Goal: Information Seeking & Learning: Learn about a topic

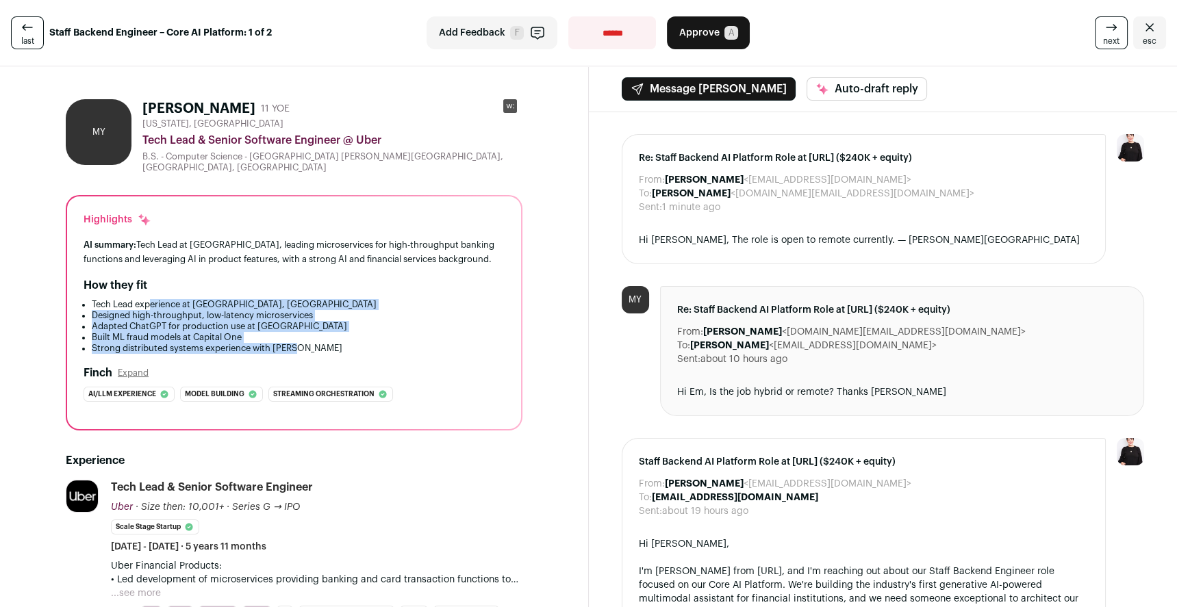
drag, startPoint x: 151, startPoint y: 300, endPoint x: 305, endPoint y: 335, distance: 158.0
click at [293, 280] on ul "Tech Lead experience at Uber, Amazon Designed high-throughput, low-latency micr…" at bounding box center [294, 326] width 421 height 55
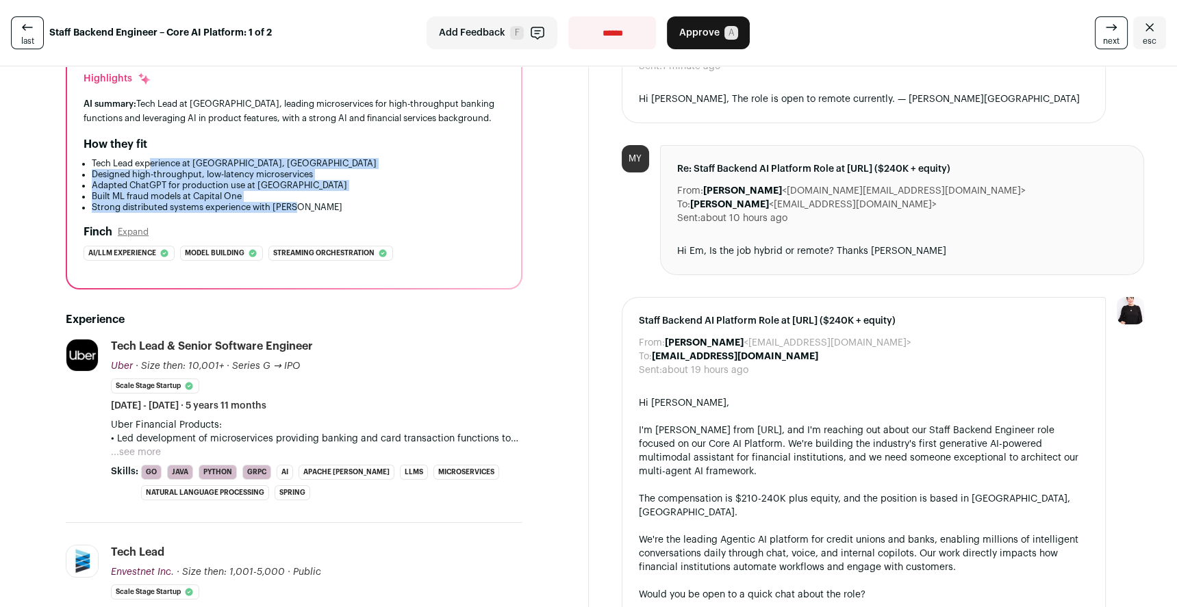
click at [155, 280] on button "...see more" at bounding box center [136, 453] width 50 height 14
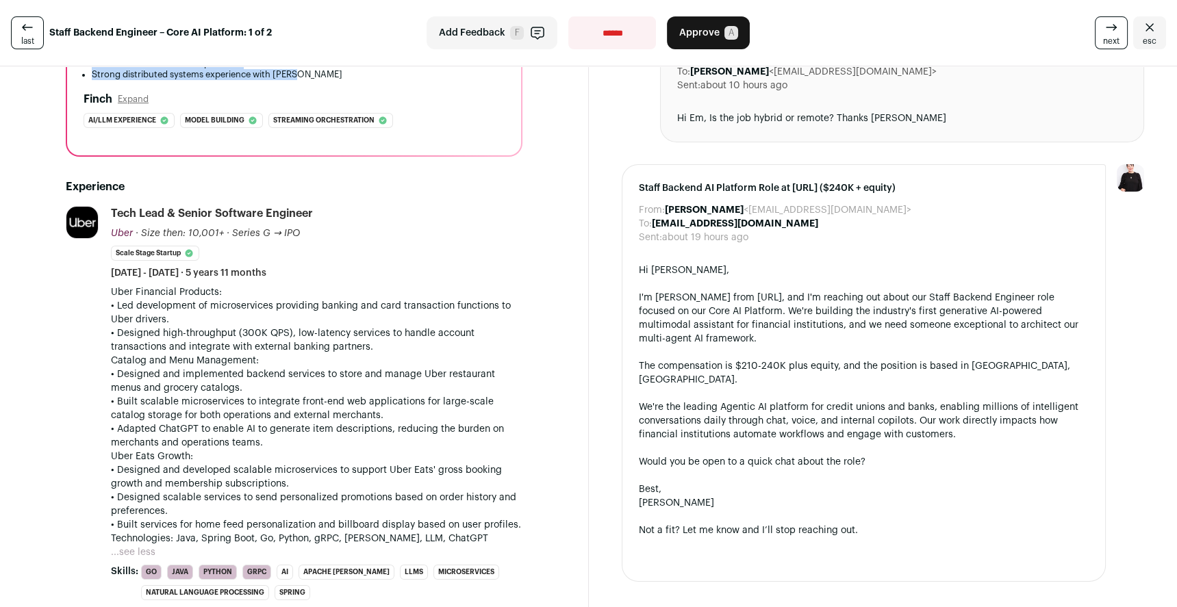
scroll to position [366, 0]
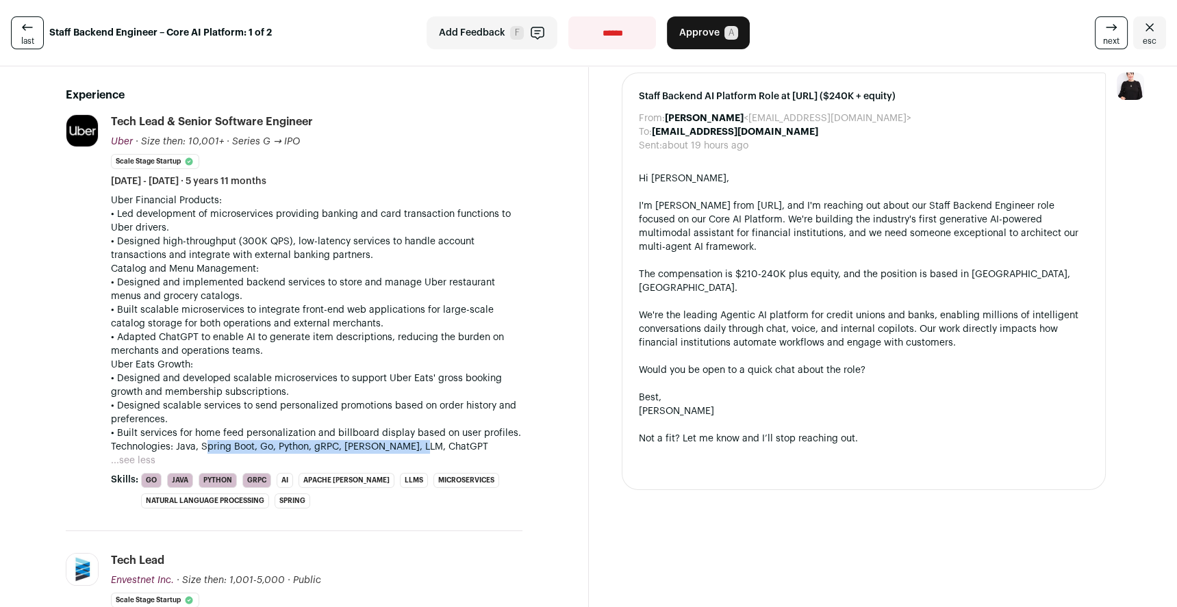
drag, startPoint x: 205, startPoint y: 437, endPoint x: 419, endPoint y: 440, distance: 213.7
click at [293, 280] on p "Technologies: Java, Spring Boot, Go, Python, gRPC, [PERSON_NAME], LLM, ChatGPT" at bounding box center [317, 447] width 412 height 14
drag, startPoint x: 201, startPoint y: 276, endPoint x: 310, endPoint y: 336, distance: 124.7
click at [293, 280] on div "Uber Financial Products: • Led development of microservices providing banking a…" at bounding box center [317, 324] width 412 height 260
click at [293, 280] on p "• Adapted ChatGPT to enable AI to generate item descriptions, reducing the burd…" at bounding box center [317, 344] width 412 height 27
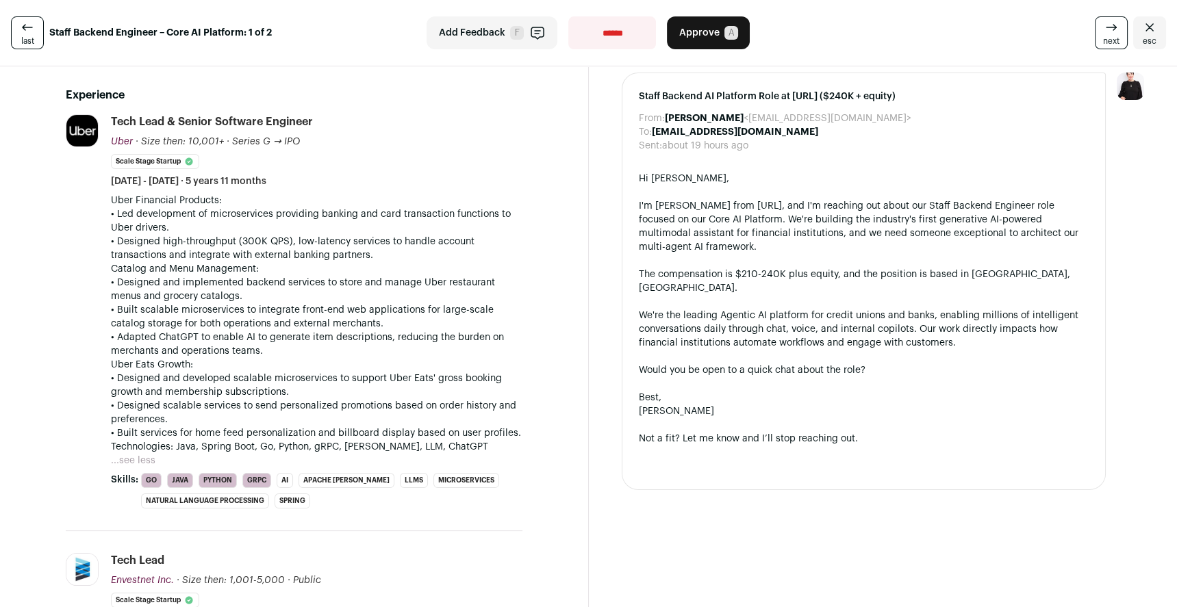
click at [293, 280] on p "• Adapted ChatGPT to enable AI to generate item descriptions, reducing the burd…" at bounding box center [317, 344] width 412 height 27
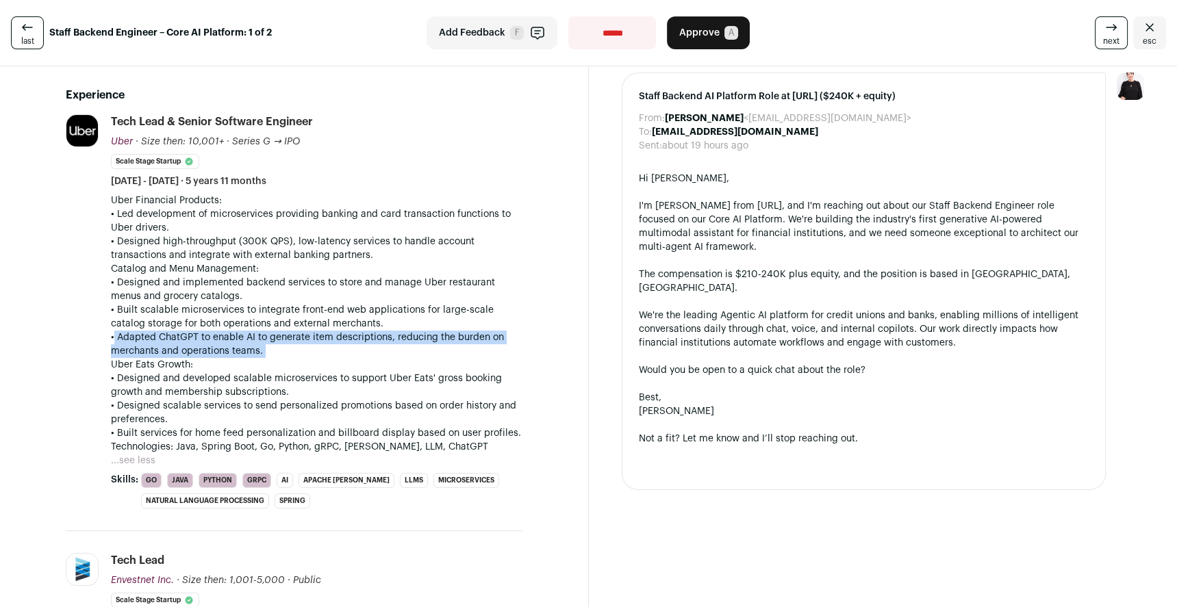
click at [293, 280] on p "• Adapted ChatGPT to enable AI to generate item descriptions, reducing the burd…" at bounding box center [317, 344] width 412 height 27
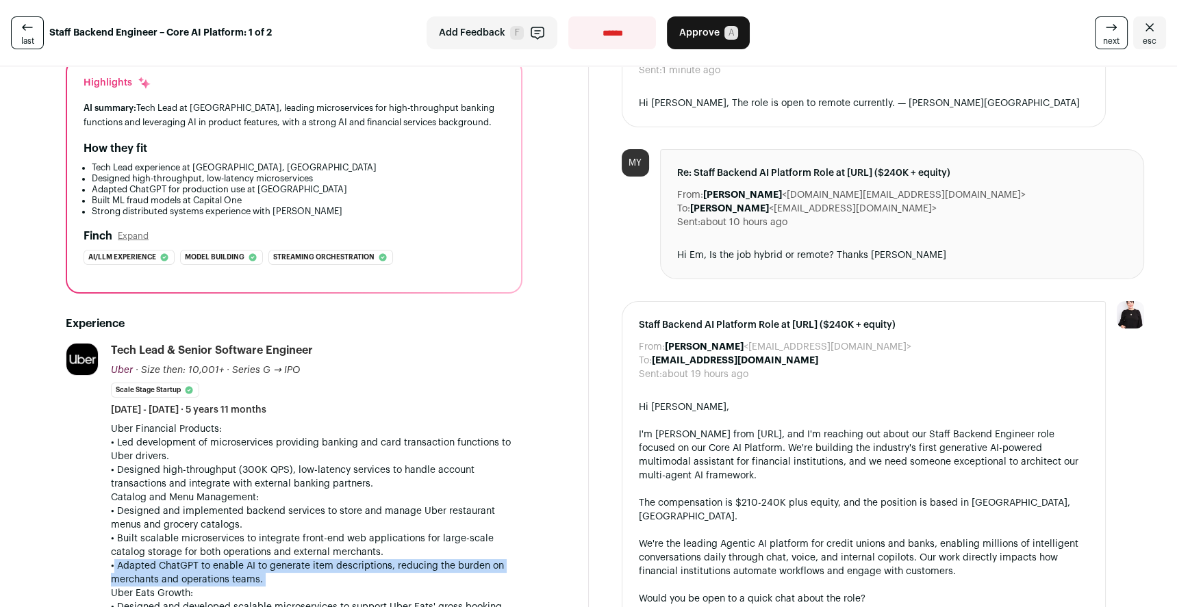
scroll to position [0, 0]
